Goal: Navigation & Orientation: Understand site structure

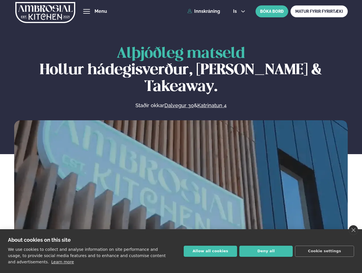
click at [353, 230] on link "close" at bounding box center [353, 230] width 9 height 10
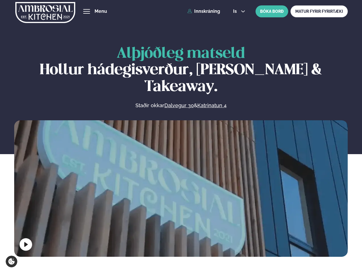
click at [87, 11] on span "hamburger" at bounding box center [86, 11] width 5 height 5
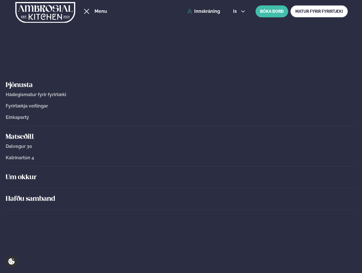
click at [239, 11] on span "is" at bounding box center [235, 11] width 5 height 5
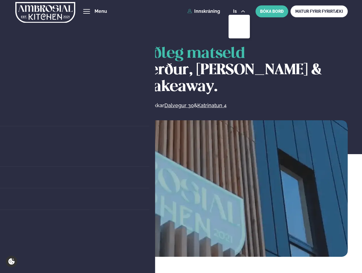
click at [181, 187] on video at bounding box center [181, 203] width 334 height 167
